Goal: Task Accomplishment & Management: Manage account settings

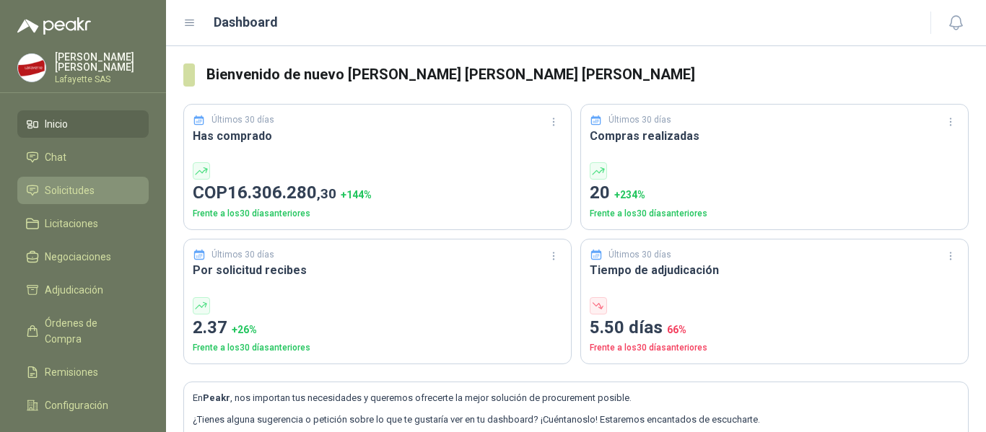
click at [79, 189] on span "Solicitudes" at bounding box center [70, 191] width 50 height 16
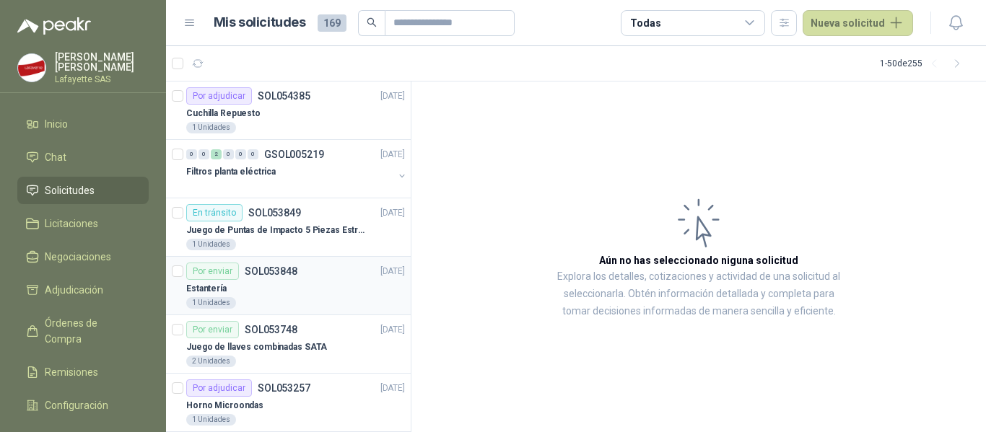
click at [275, 279] on div "Por enviar SOL053848" at bounding box center [241, 271] width 111 height 17
